Goal: Task Accomplishment & Management: Complete application form

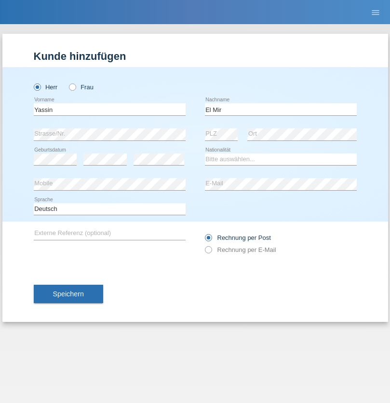
type input "El Mir"
select select "MA"
select select "C"
select select "29"
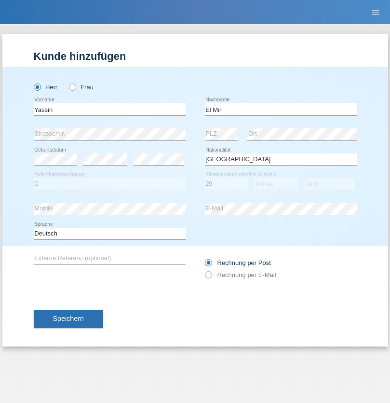
select select "09"
select select "2021"
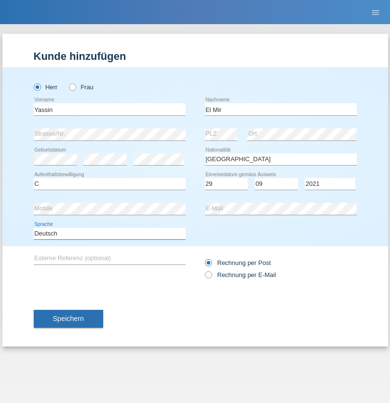
select select "en"
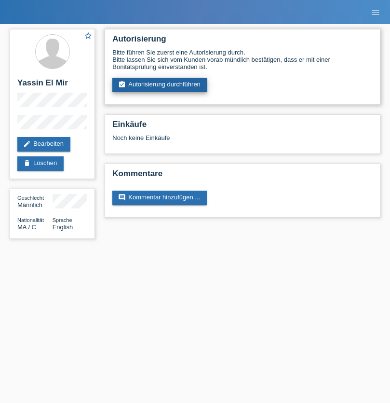
click at [160, 85] on link "assignment_turned_in Autorisierung durchführen" at bounding box center [159, 85] width 95 height 14
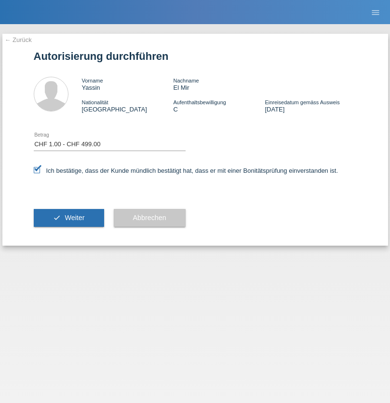
select select "1"
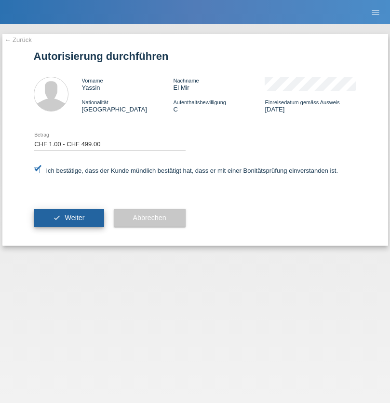
click at [69, 218] on span "Weiter" at bounding box center [75, 218] width 20 height 8
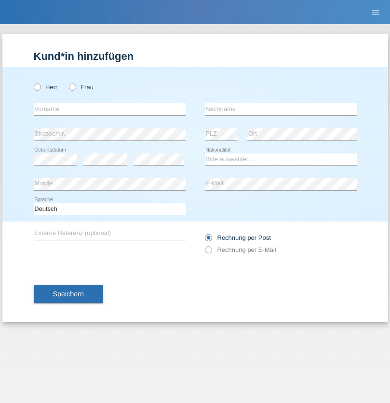
radio input "true"
click at [110, 109] on input "text" at bounding box center [110, 109] width 152 height 12
type input "firat"
click at [281, 109] on input "text" at bounding box center [281, 109] width 152 height 12
type input "kara"
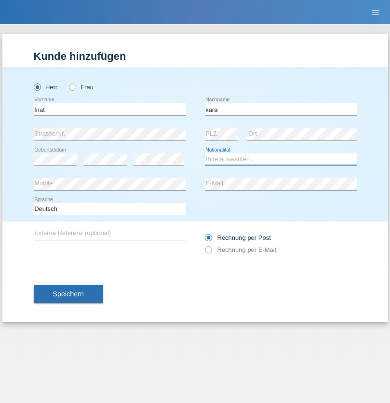
select select "CH"
